Goal: Task Accomplishment & Management: Manage account settings

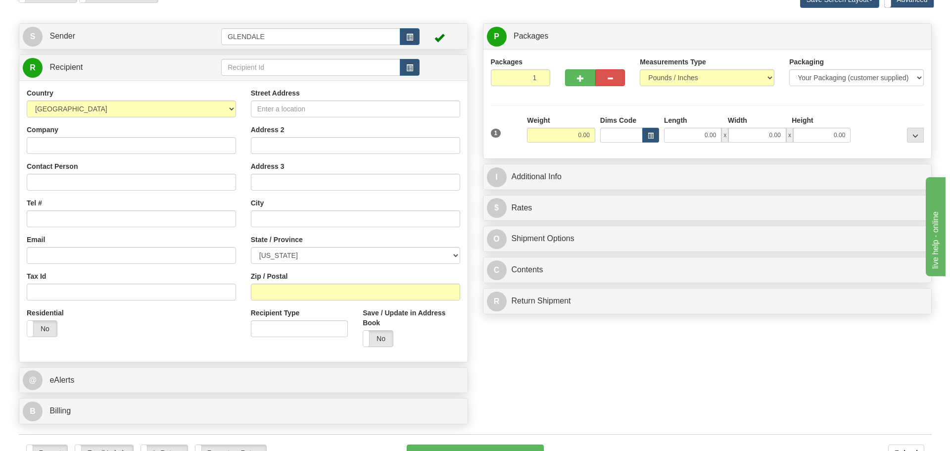
scroll to position [49, 0]
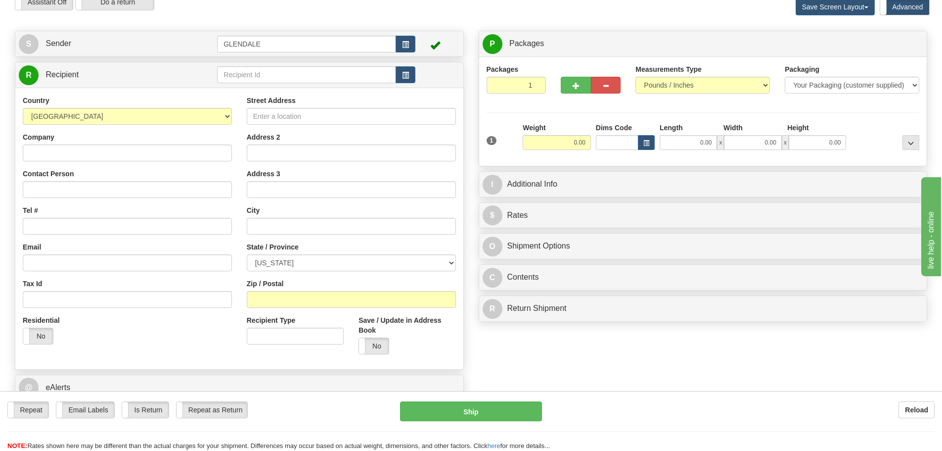
click at [895, 3] on label "Advanced" at bounding box center [904, 7] width 49 height 16
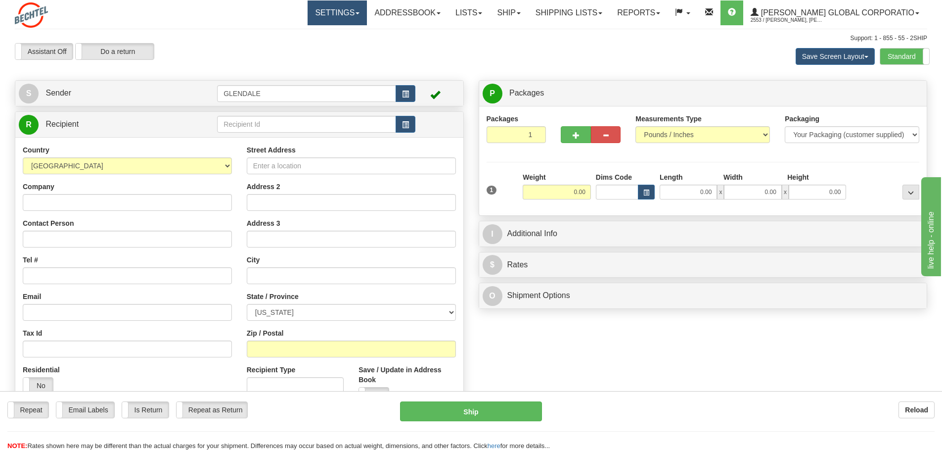
click at [367, 15] on link "Settings" at bounding box center [337, 12] width 59 height 25
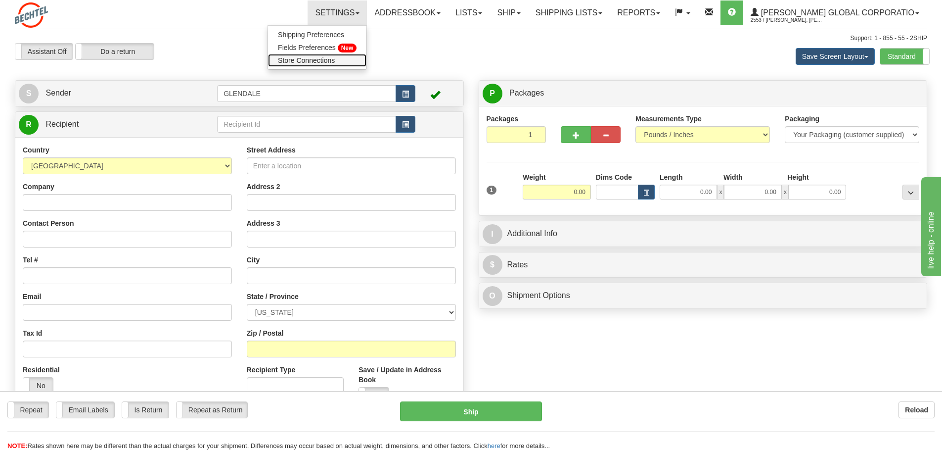
click at [327, 60] on span "Store Connections" at bounding box center [306, 60] width 57 height 8
